Goal: Information Seeking & Learning: Check status

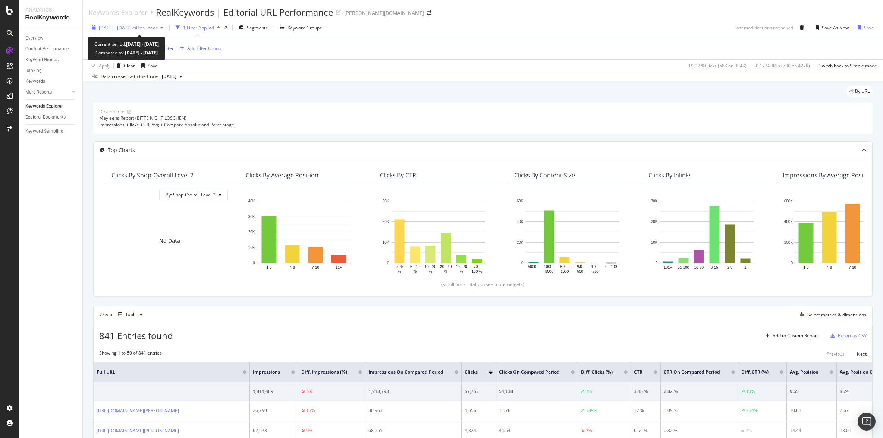
click at [155, 29] on span "vs Prev. Year" at bounding box center [145, 28] width 26 height 6
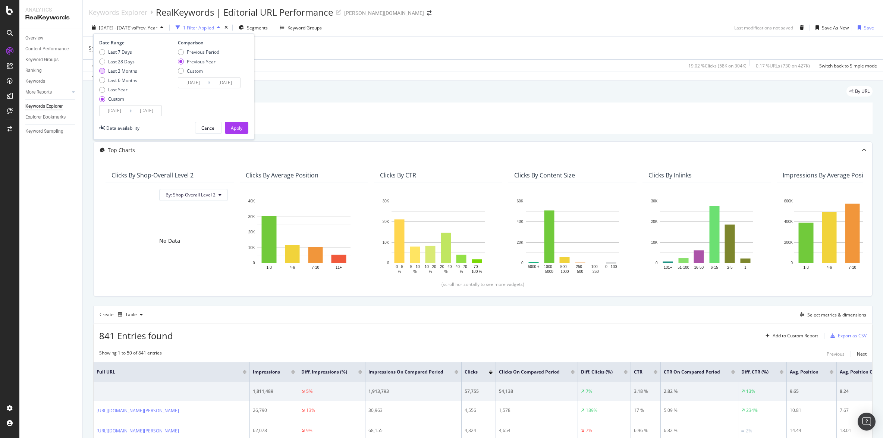
click at [126, 70] on div "Last 3 Months" at bounding box center [122, 71] width 29 height 6
type input "[DATE]"
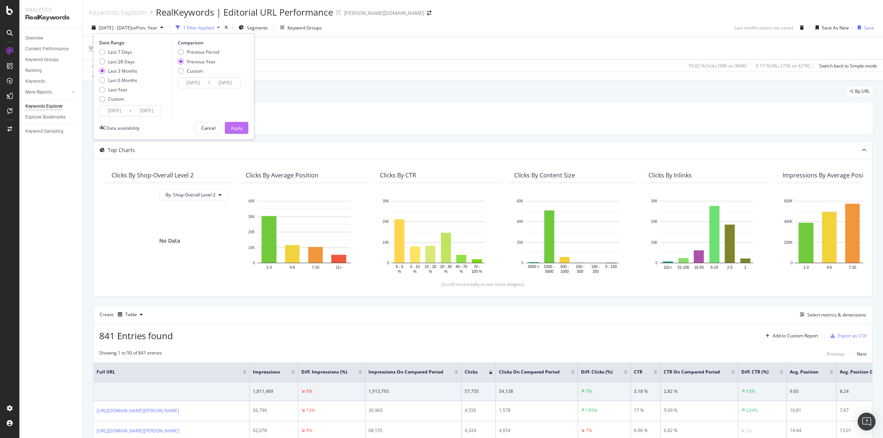
click at [238, 128] on div "Apply" at bounding box center [237, 128] width 12 height 6
